Goal: Task Accomplishment & Management: Manage account settings

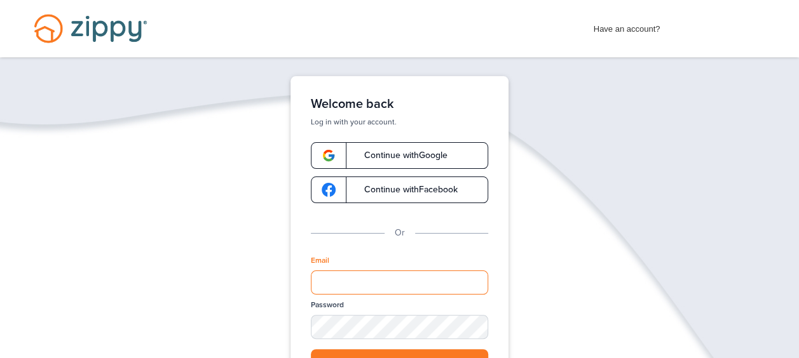
click at [337, 284] on input "Email" at bounding box center [399, 283] width 177 height 24
type input "**********"
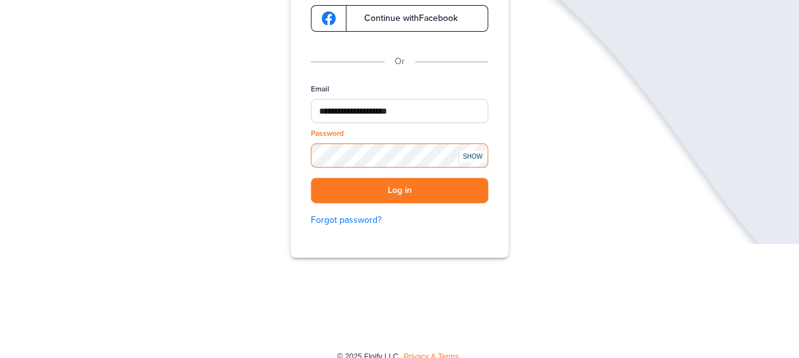
scroll to position [187, 0]
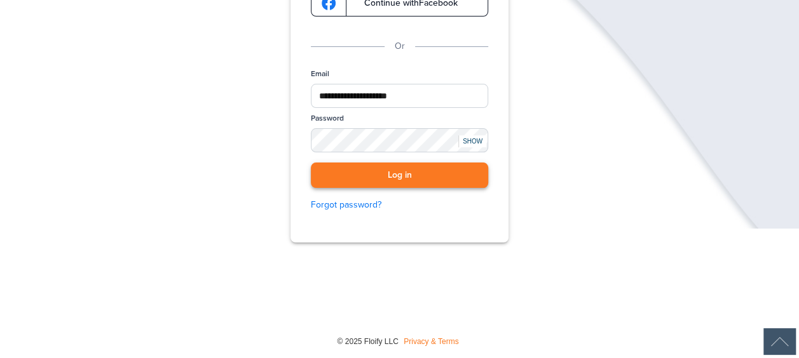
click at [360, 180] on button "Log in" at bounding box center [399, 176] width 177 height 26
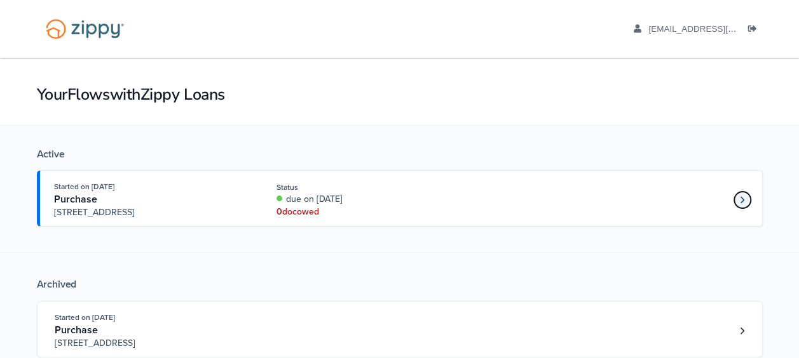
click at [743, 198] on icon "Loan number 4231650" at bounding box center [742, 199] width 4 height 7
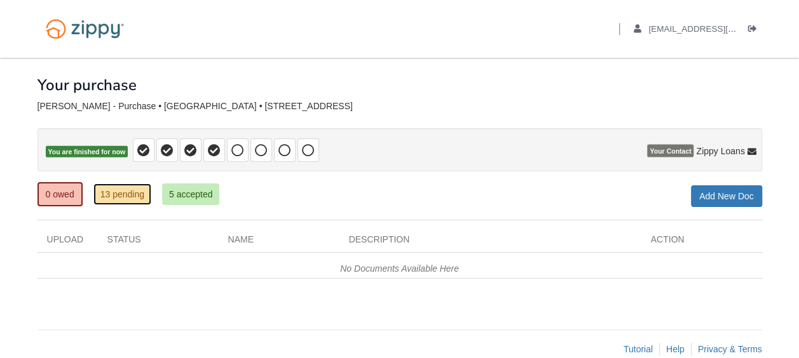
click at [133, 194] on link "13 pending" at bounding box center [122, 195] width 58 height 22
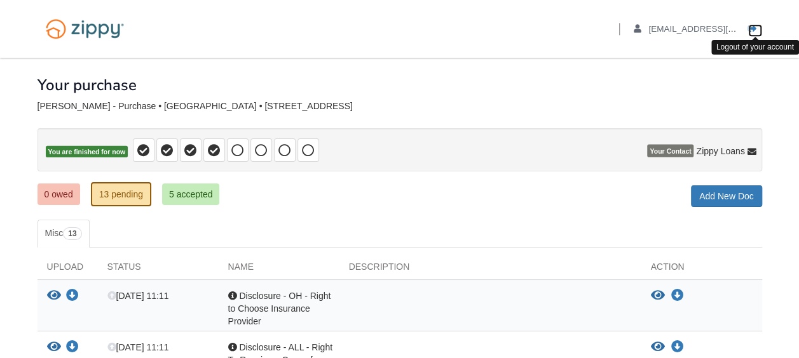
click at [755, 26] on icon "Log out" at bounding box center [752, 29] width 9 height 9
